Goal: Check status: Check status

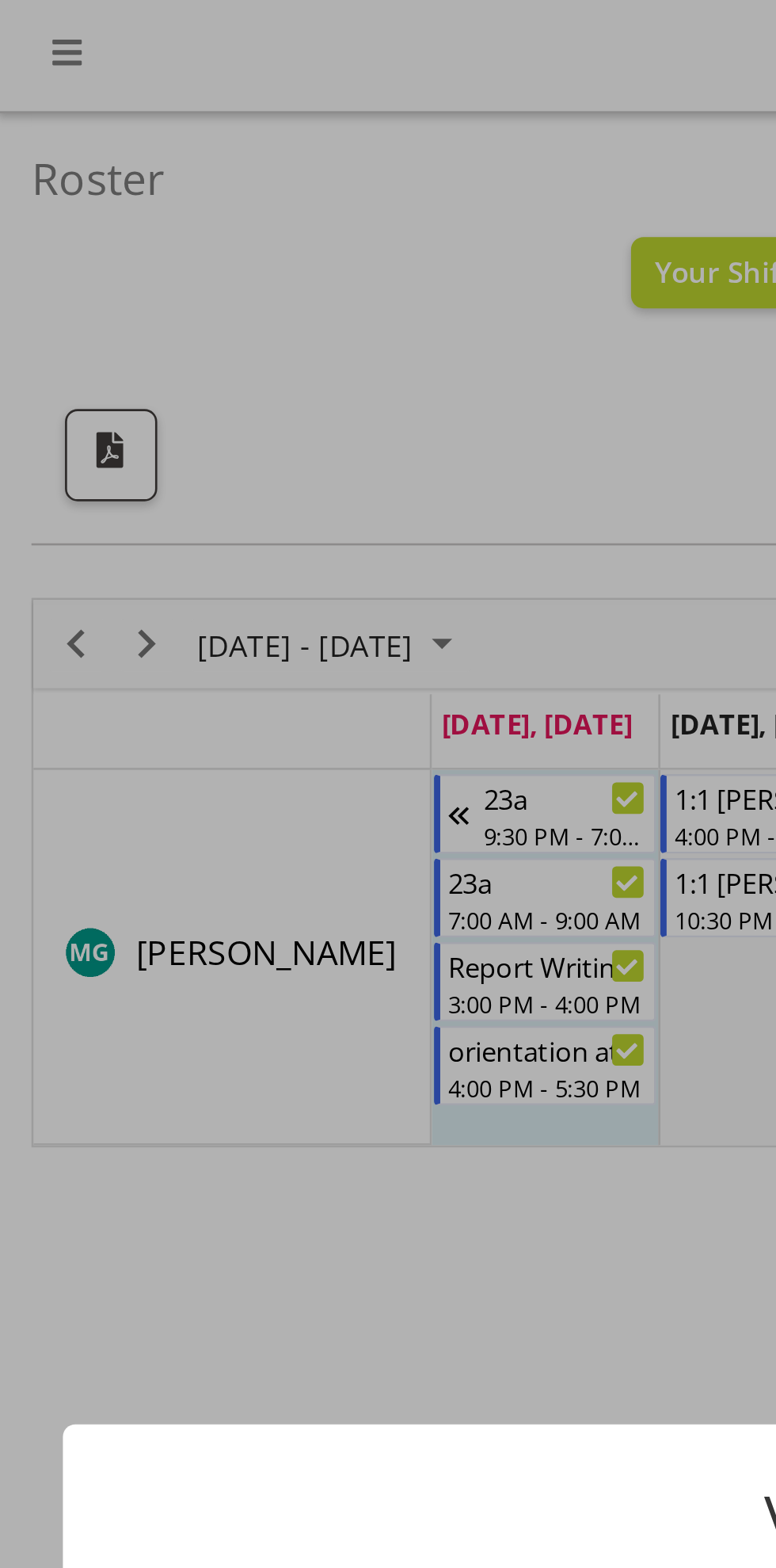
click at [31, 249] on div at bounding box center [388, 784] width 776 height 1568
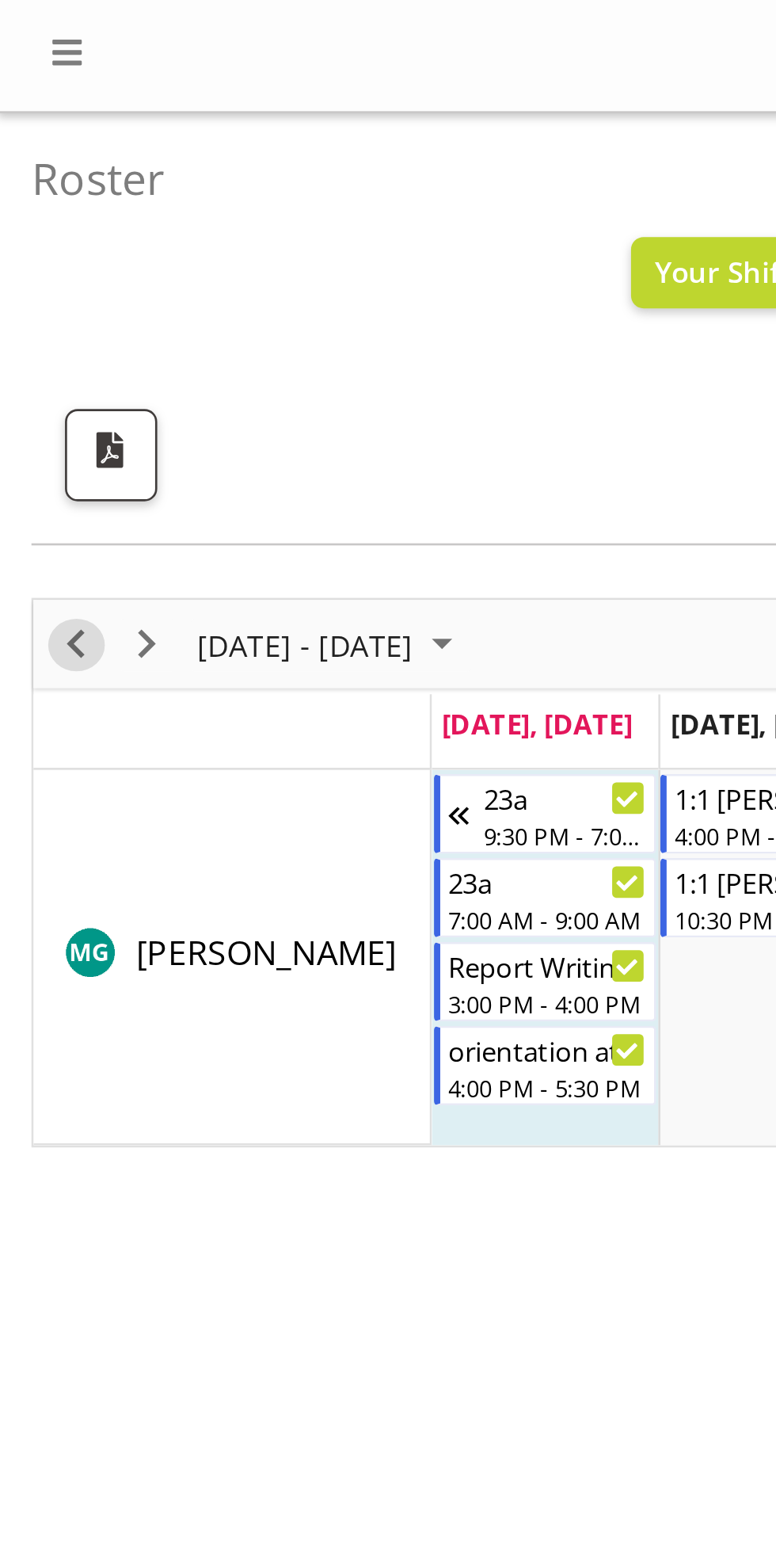
click at [33, 238] on span "Previous" at bounding box center [29, 244] width 19 height 20
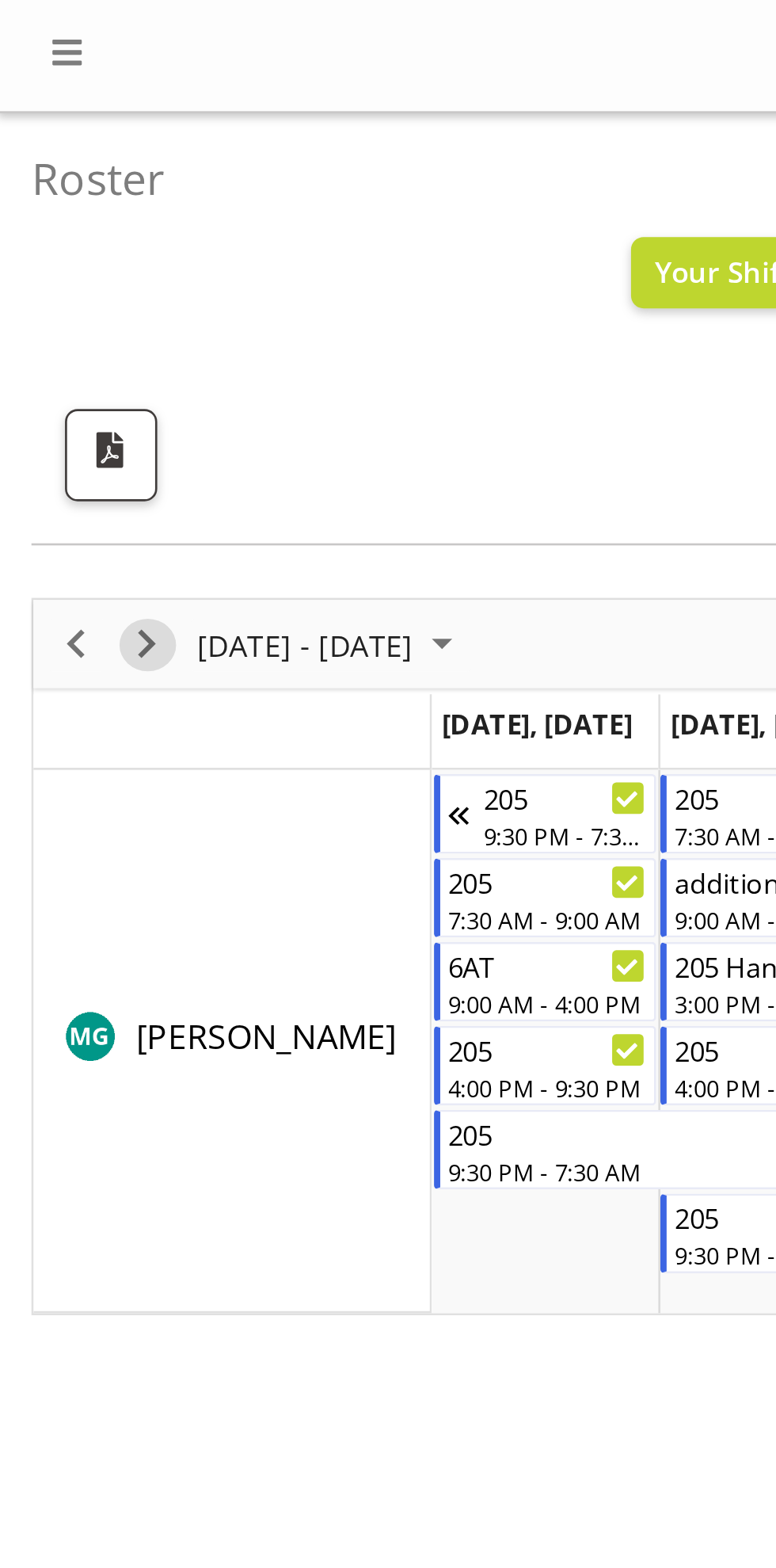
click at [61, 248] on span "Next" at bounding box center [56, 244] width 19 height 20
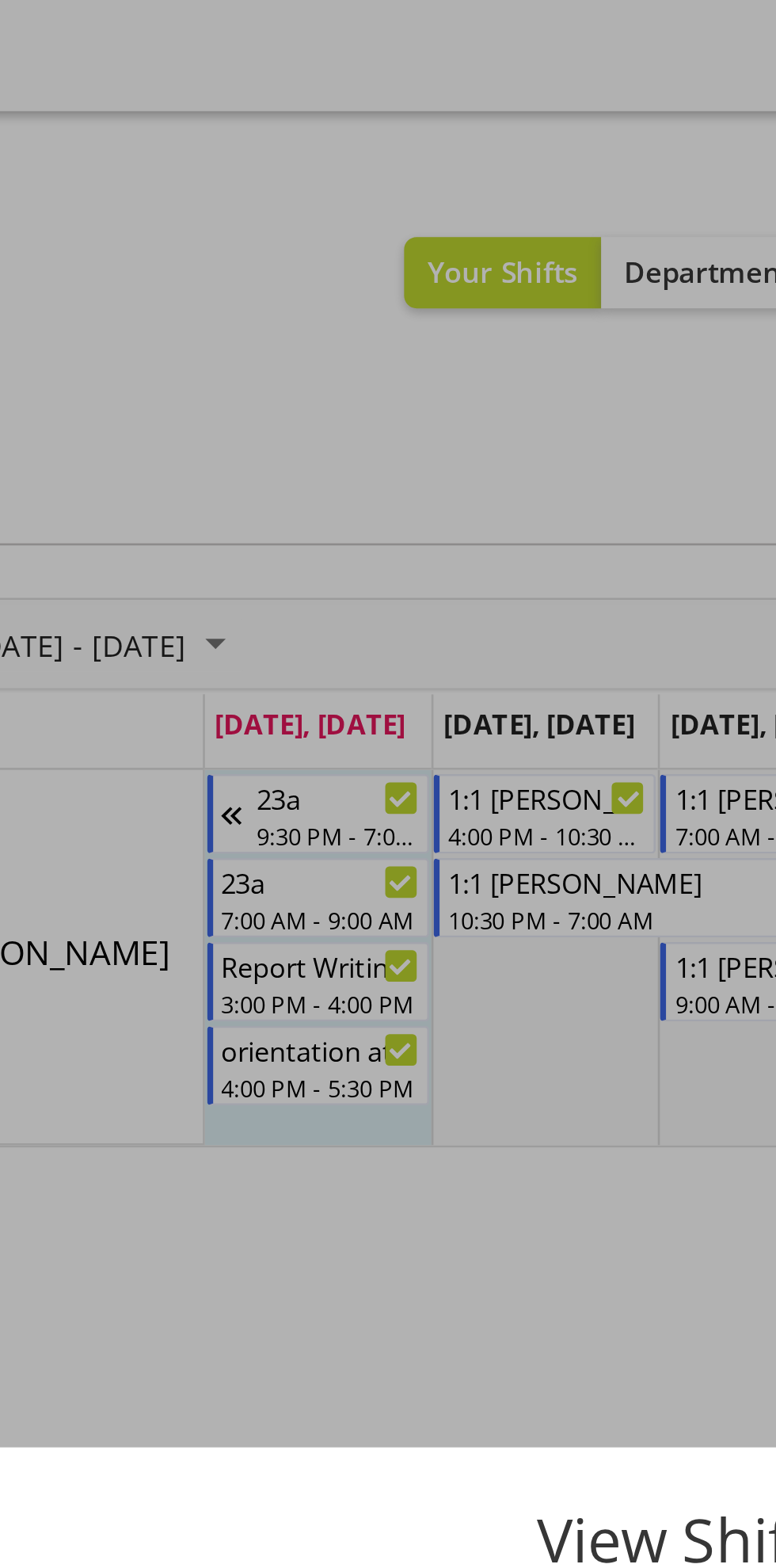
click at [299, 308] on div at bounding box center [388, 784] width 776 height 1568
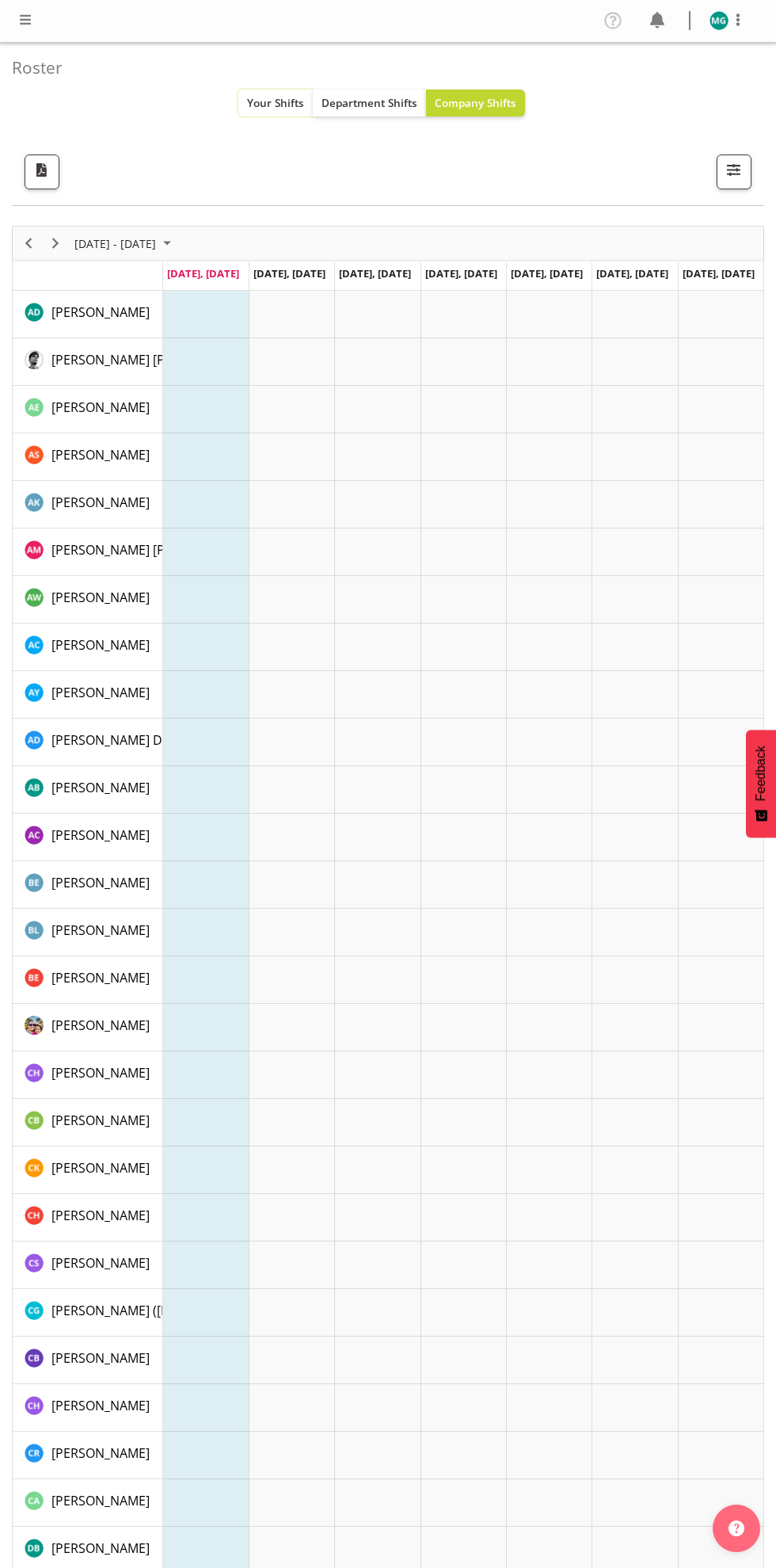
click at [299, 89] on button "Your Shifts" at bounding box center [275, 103] width 74 height 27
click at [280, 99] on span "Your Shifts" at bounding box center [276, 103] width 57 height 15
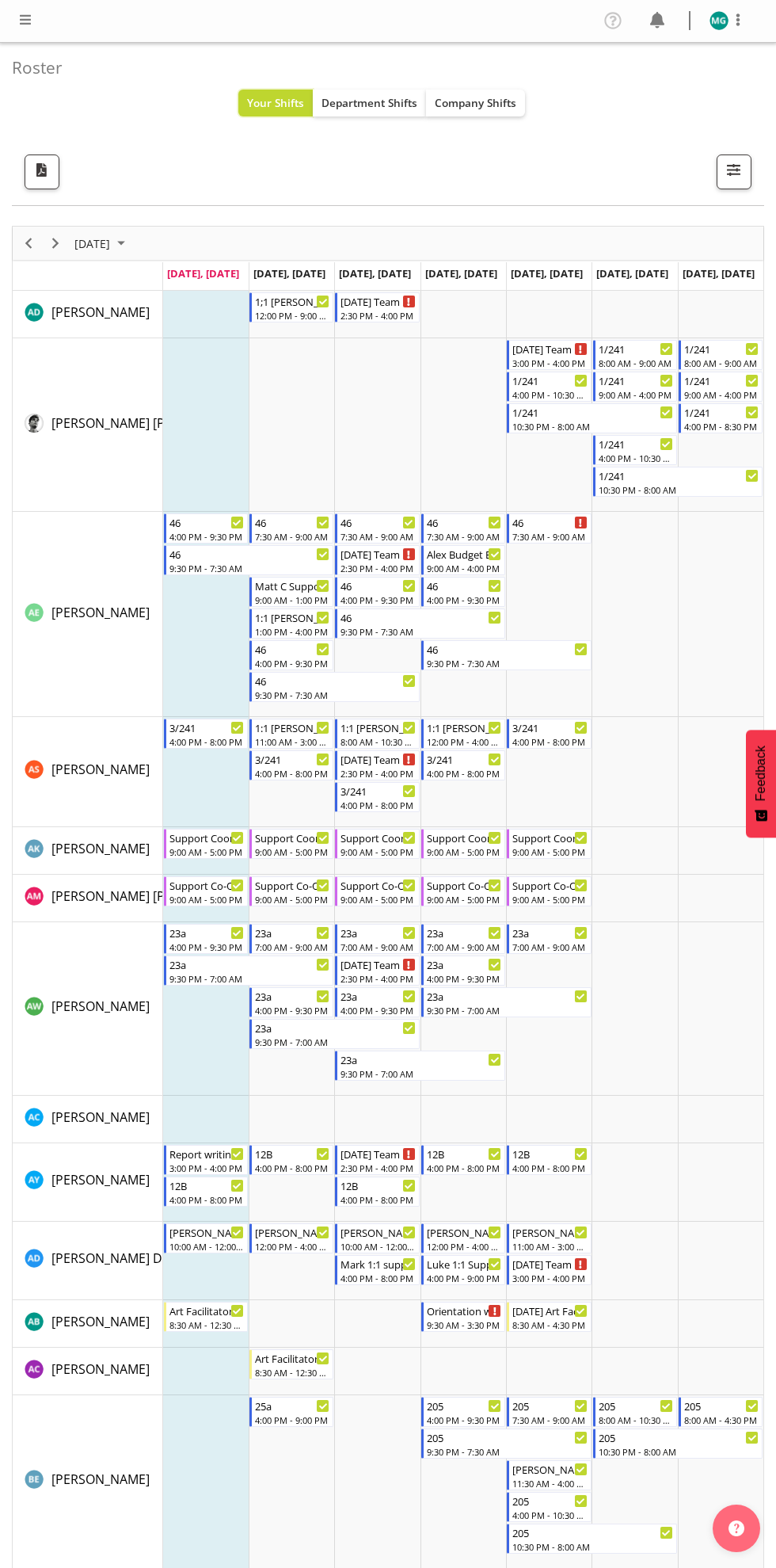
click at [280, 99] on span "Your Shifts" at bounding box center [276, 103] width 57 height 15
